Goal: Book appointment/travel/reservation

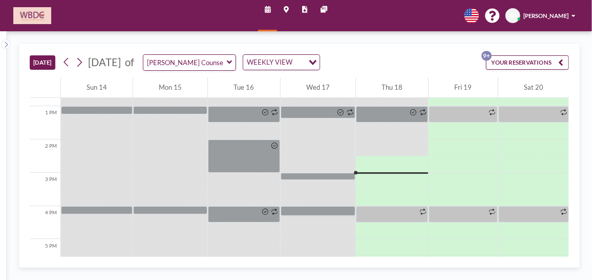
scroll to position [430, 0]
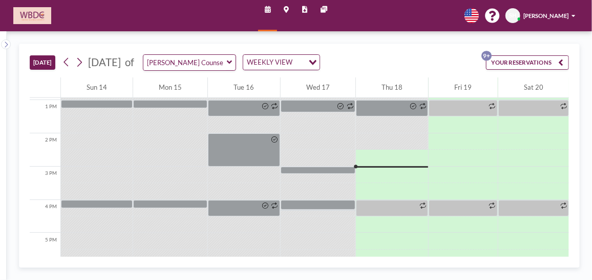
click at [232, 63] on icon at bounding box center [229, 62] width 5 height 8
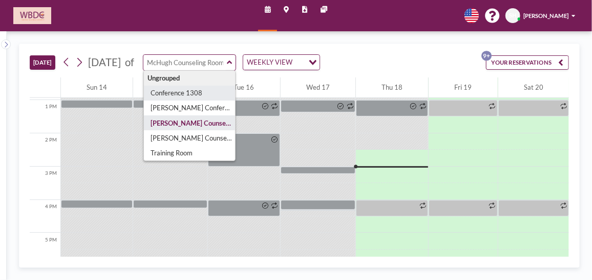
type input "Conference 1308"
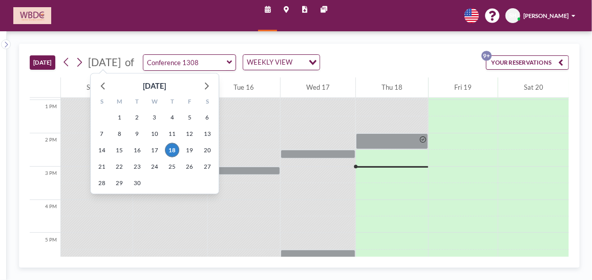
click at [121, 64] on span "[DATE]" at bounding box center [104, 62] width 33 height 12
click at [207, 86] on icon at bounding box center [207, 85] width 4 height 7
click at [168, 181] on span "30" at bounding box center [172, 183] width 14 height 14
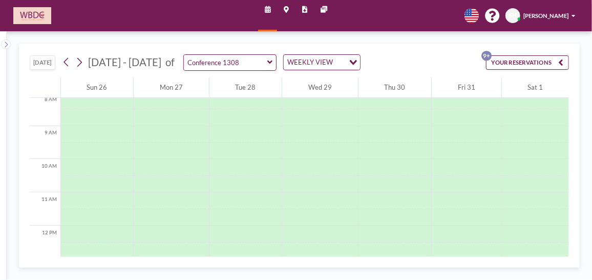
scroll to position [269, 0]
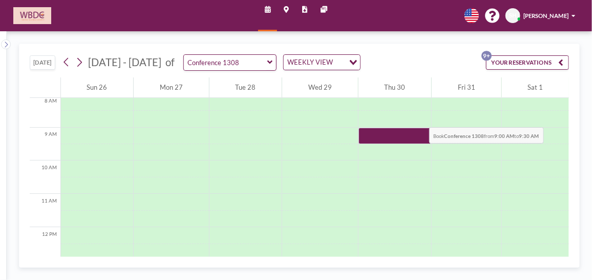
click at [387, 107] on div at bounding box center [395, 102] width 73 height 16
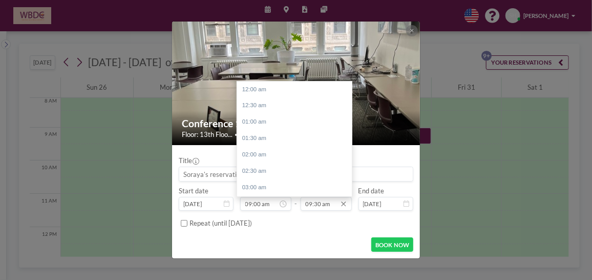
scroll to position [310, 0]
click at [288, 185] on div "12:30 pm" at bounding box center [297, 187] width 120 height 16
click at [275, 105] on div "01:00 pm" at bounding box center [297, 106] width 120 height 16
type input "01:00 pm"
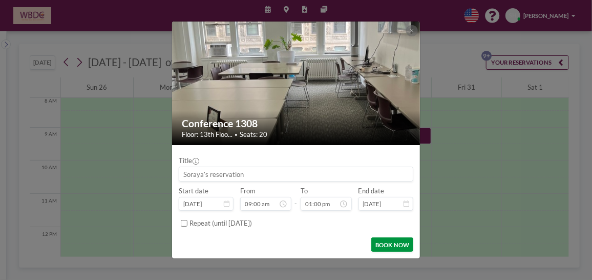
click at [394, 241] on button "BOOK NOW" at bounding box center [392, 244] width 42 height 14
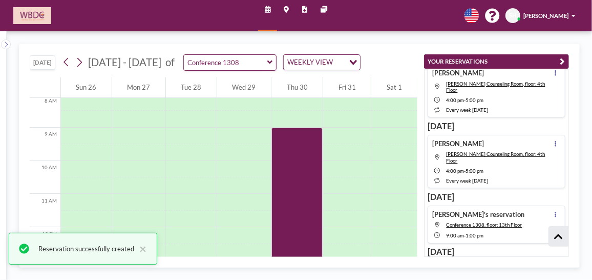
scroll to position [441, 0]
